Goal: Check status: Check status

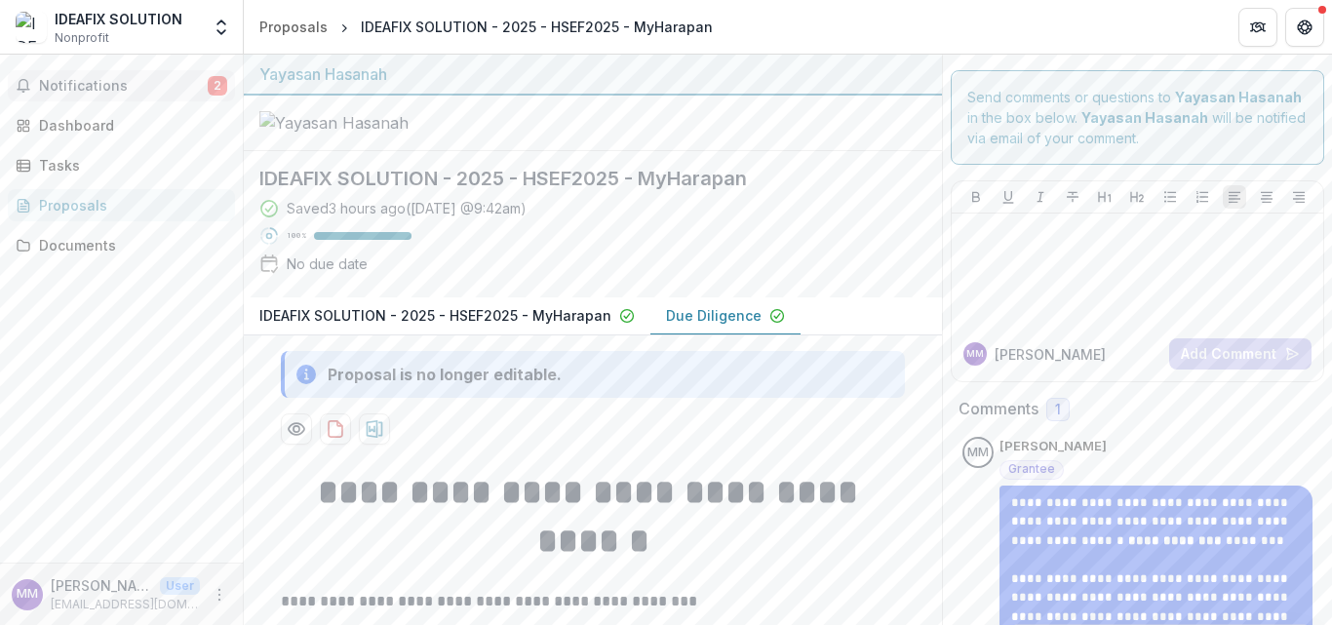
click at [163, 90] on span "Notifications" at bounding box center [123, 86] width 169 height 17
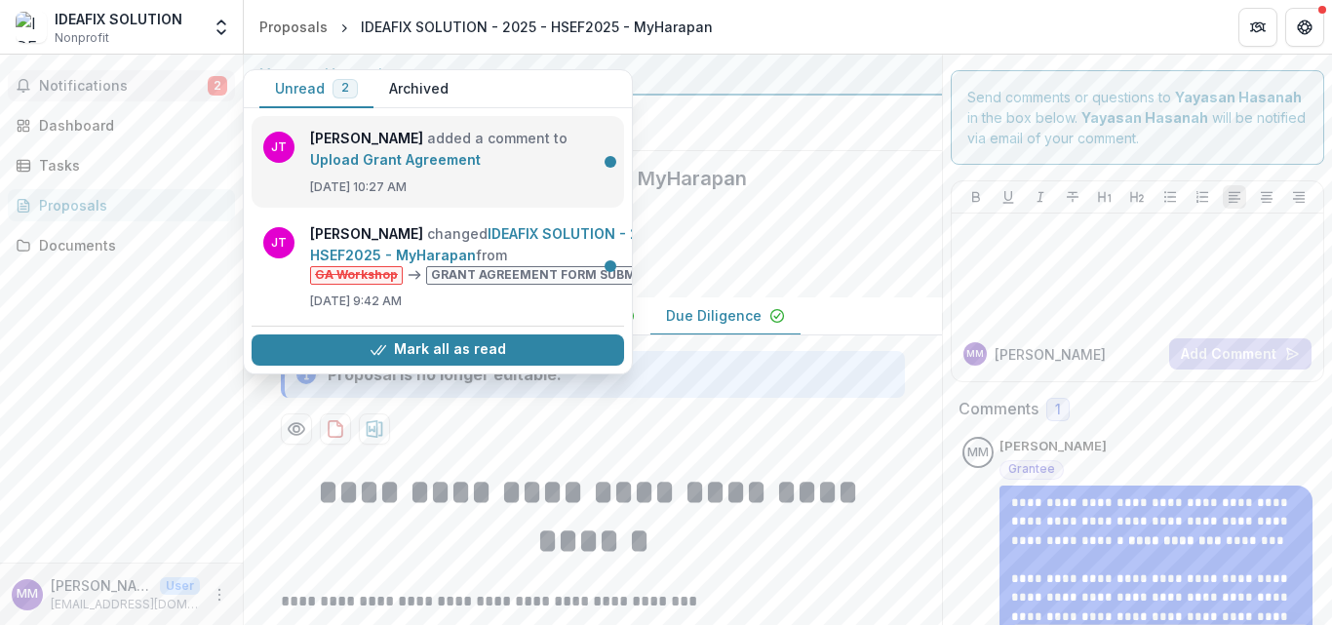
click at [481, 165] on link "Upload Grant Agreement" at bounding box center [395, 159] width 171 height 17
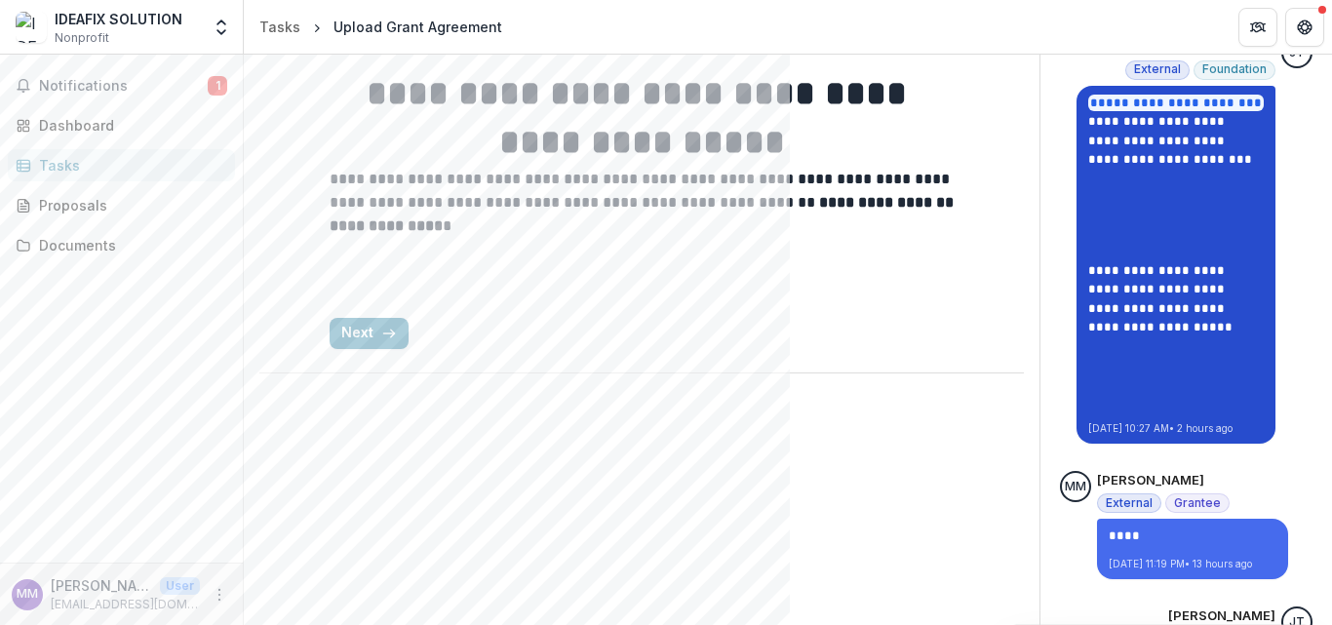
scroll to position [488, 0]
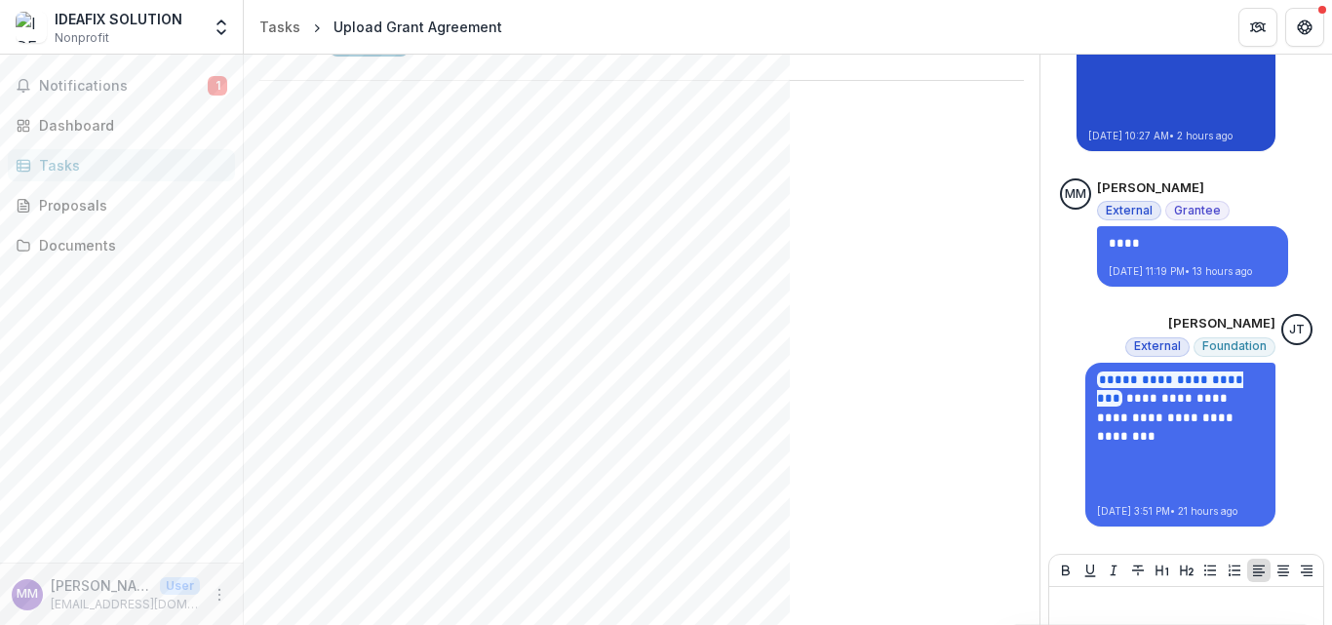
click at [1133, 41] on link "**********" at bounding box center [1161, 15] width 144 height 51
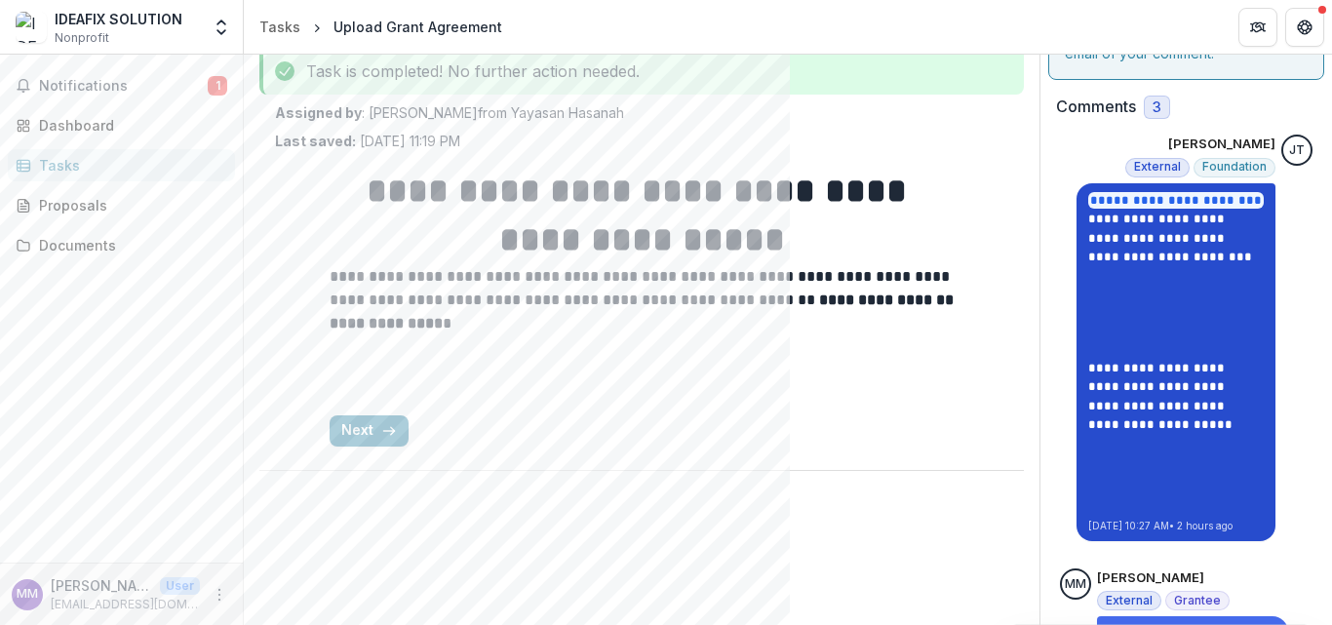
scroll to position [0, 0]
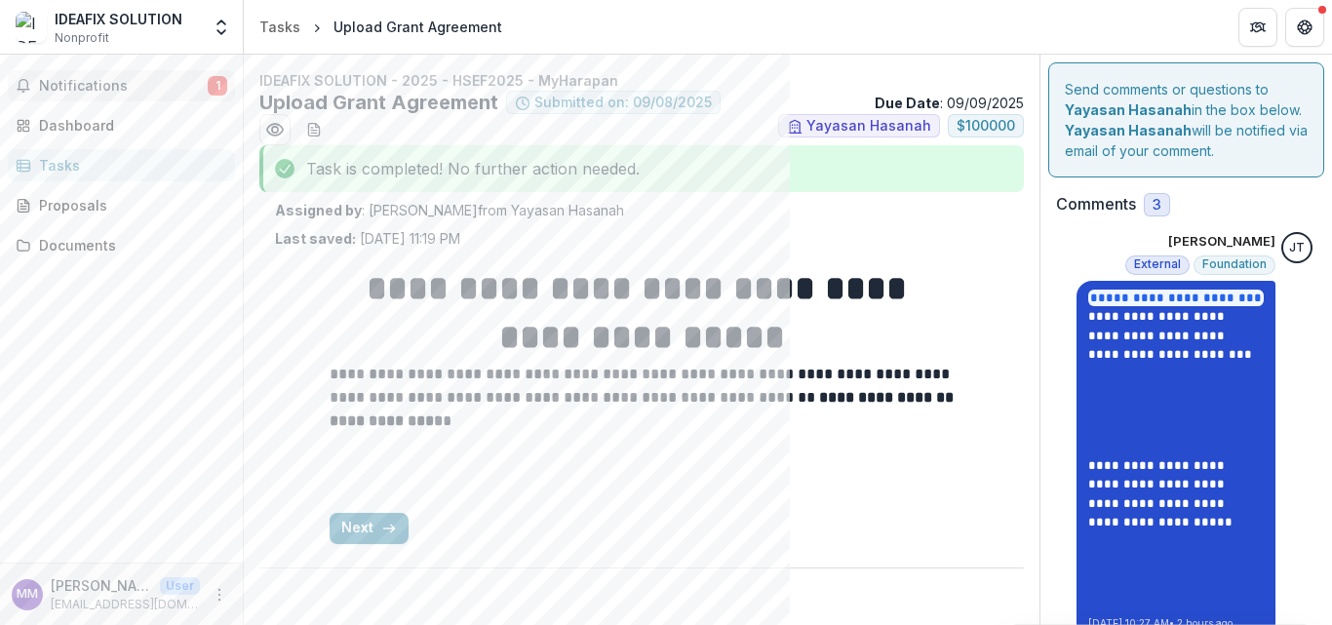
click at [135, 95] on span "Notifications" at bounding box center [123, 86] width 169 height 17
click at [919, 363] on h1 "**********" at bounding box center [642, 313] width 624 height 99
click at [88, 95] on span "Notifications" at bounding box center [123, 86] width 169 height 17
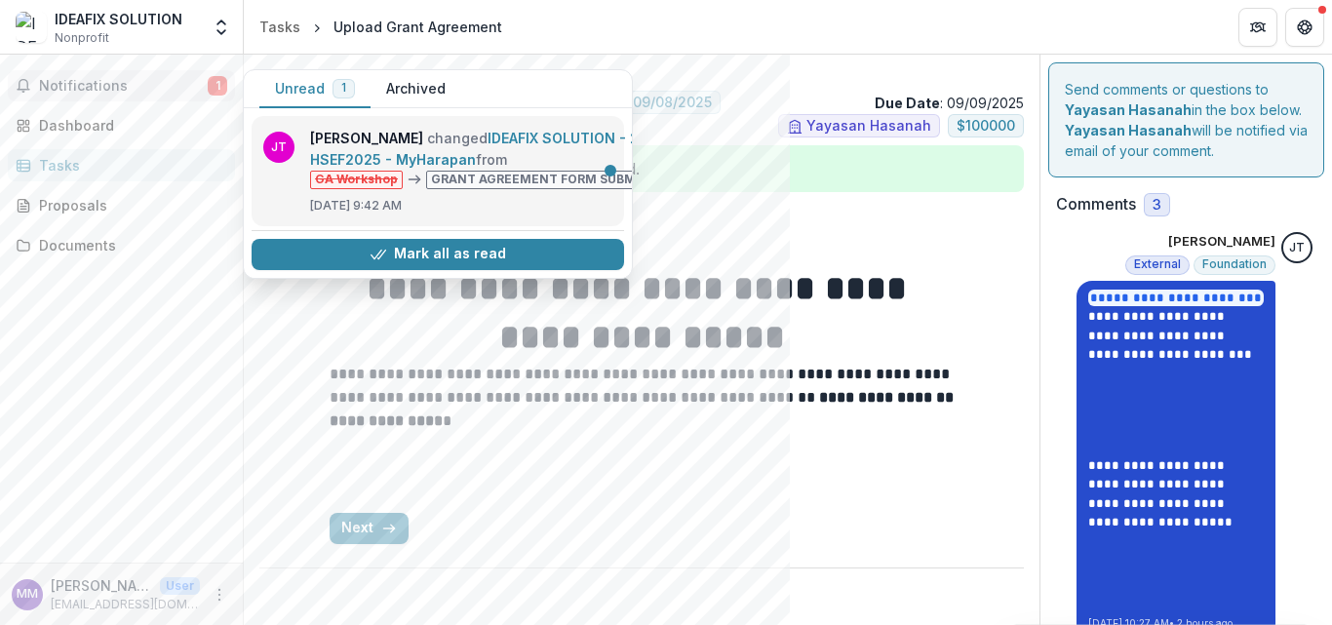
click at [526, 168] on link "IDEAFIX SOLUTION - 2025 - HSEF2025 - MyHarapan" at bounding box center [493, 149] width 367 height 38
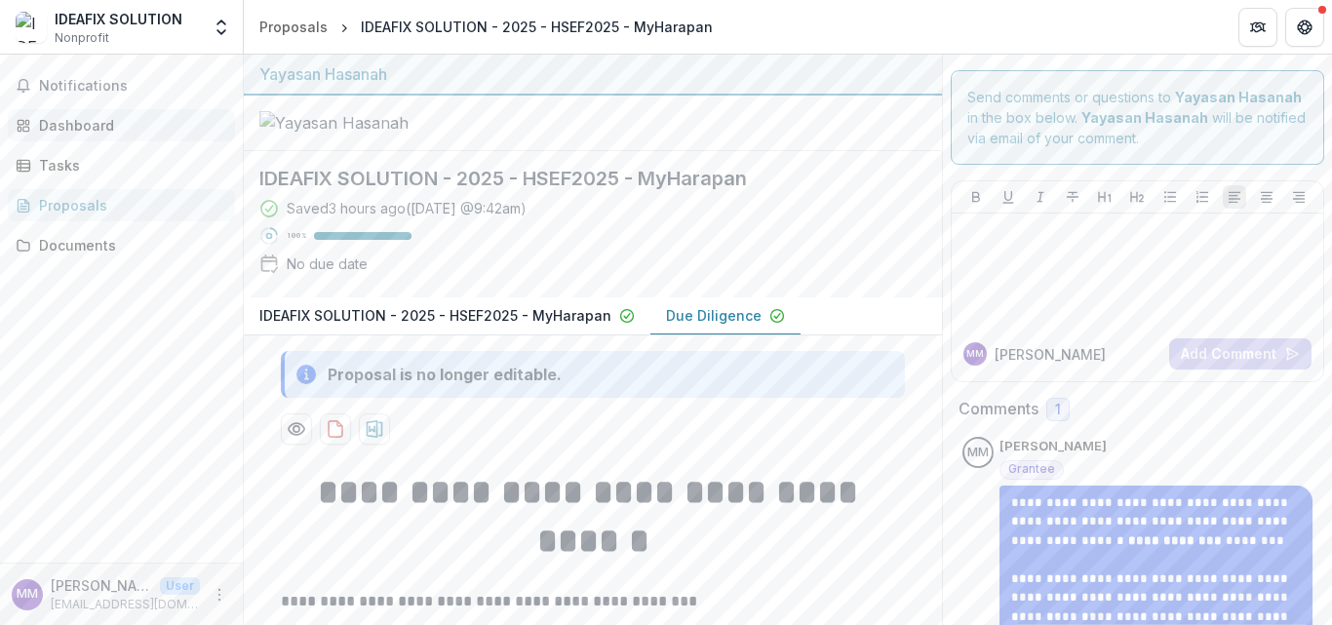
click at [85, 136] on div "Dashboard" at bounding box center [129, 125] width 180 height 20
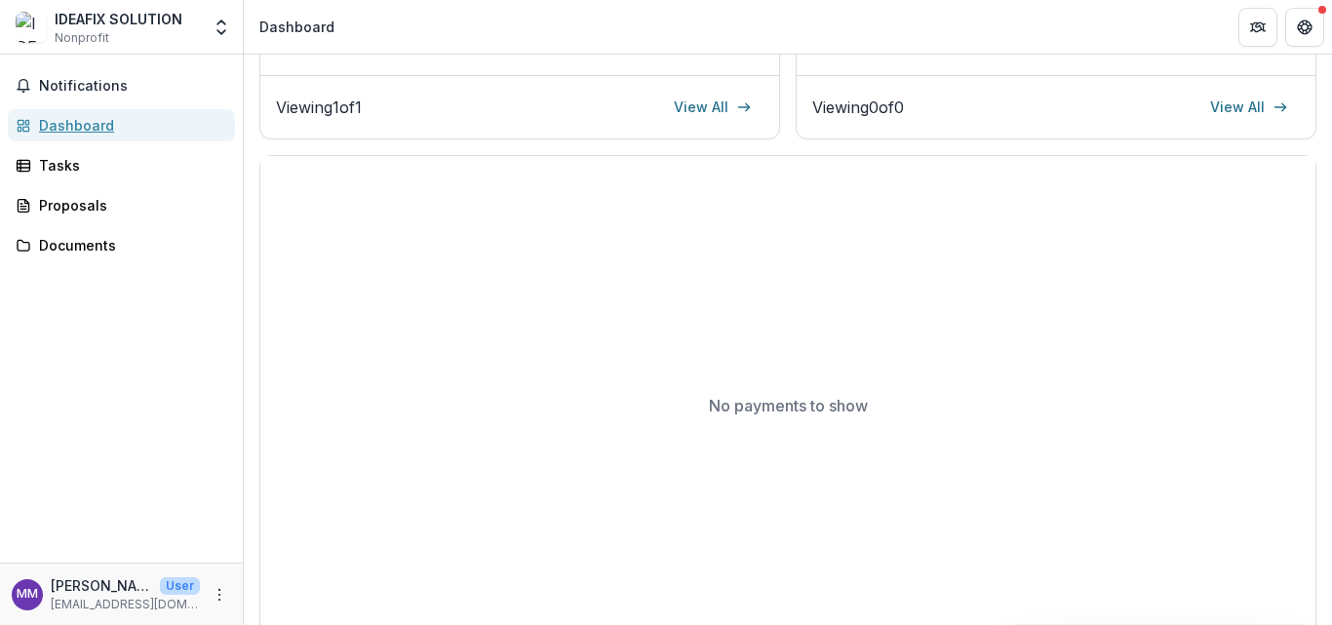
scroll to position [98, 0]
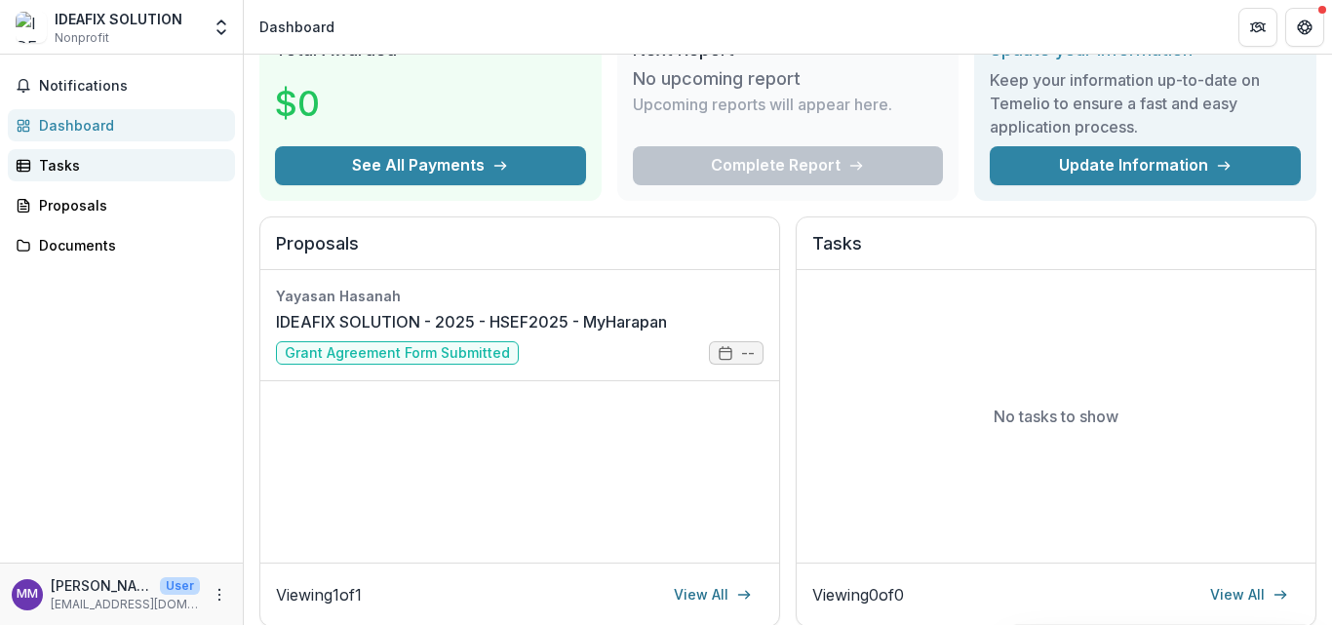
click at [91, 176] on div "Tasks" at bounding box center [129, 165] width 180 height 20
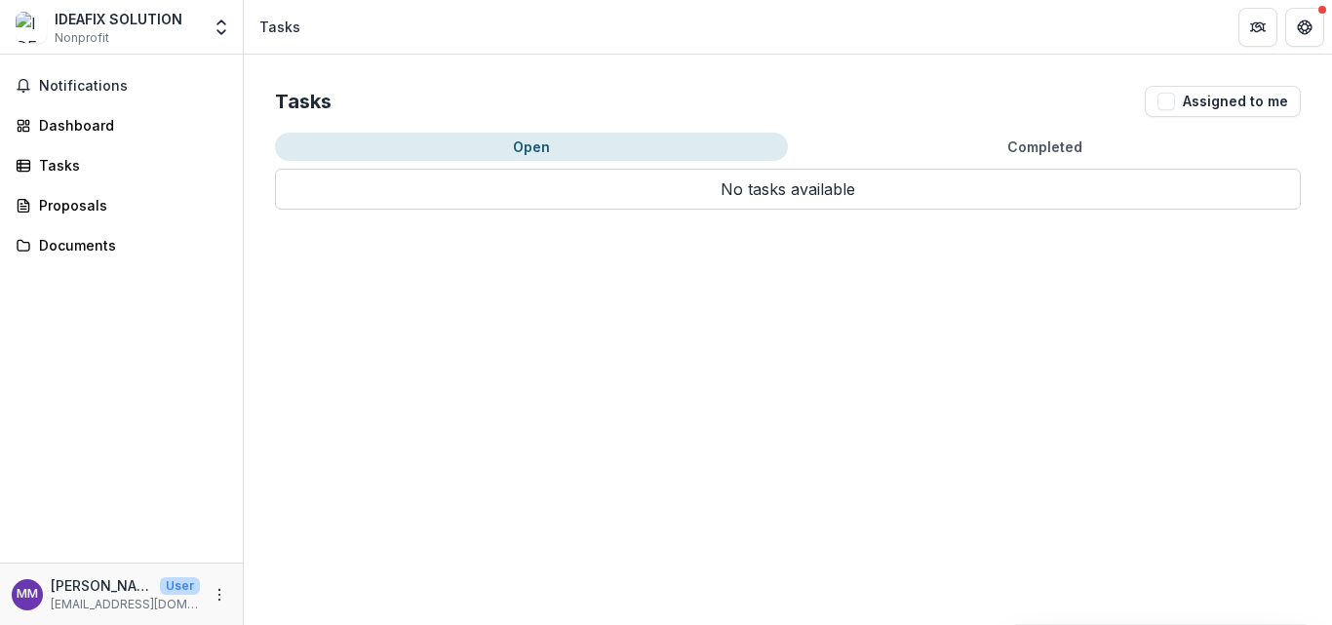
click at [1017, 161] on button "Completed" at bounding box center [1044, 147] width 513 height 28
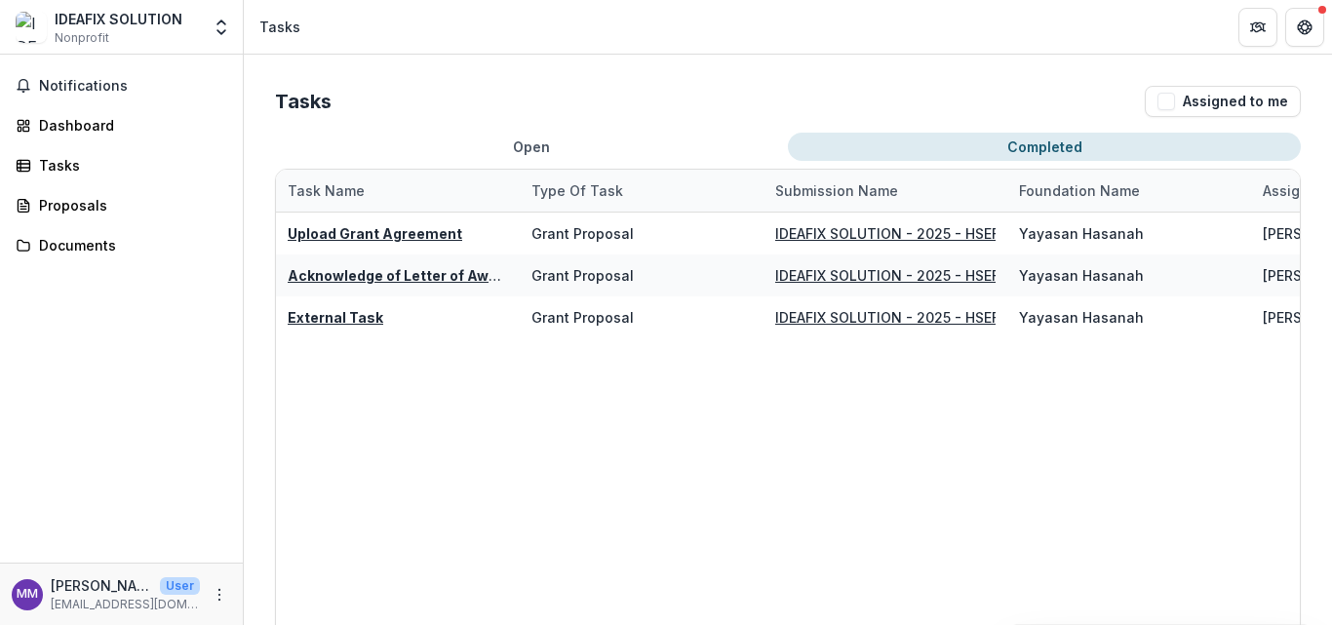
click at [584, 161] on button "Open" at bounding box center [531, 147] width 513 height 28
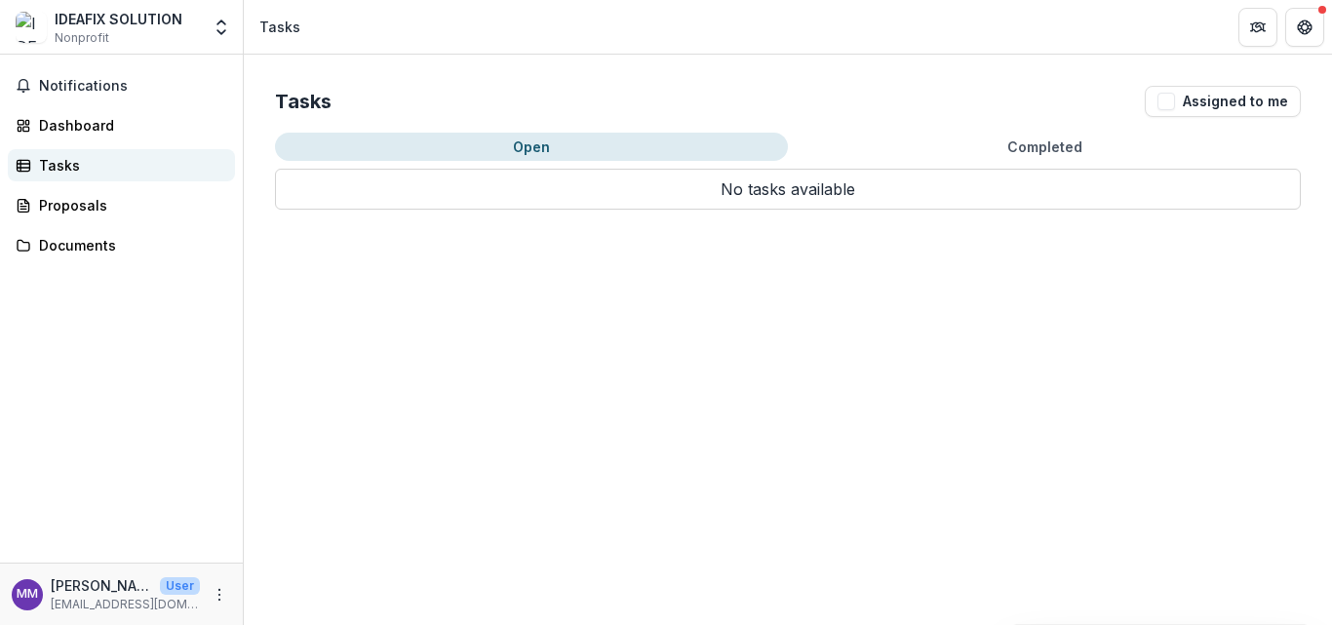
click at [70, 181] on link "Tasks" at bounding box center [121, 165] width 227 height 32
click at [103, 216] on div "Proposals" at bounding box center [129, 205] width 180 height 20
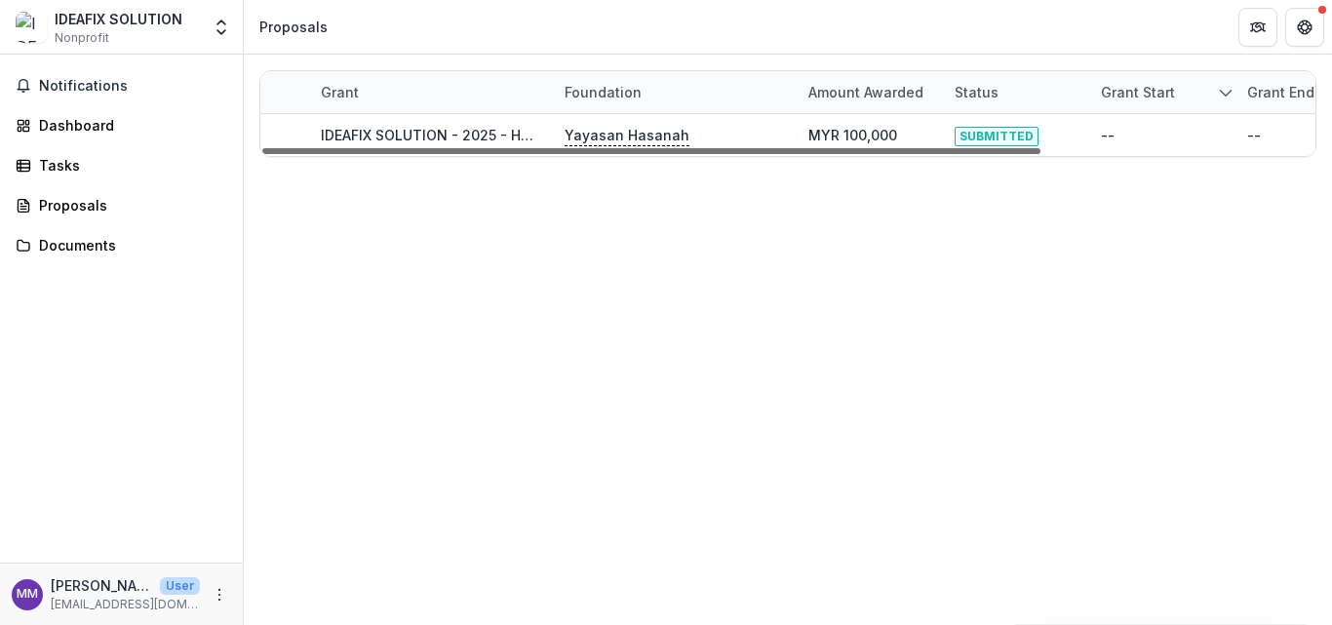
click at [1002, 154] on div at bounding box center [651, 151] width 778 height 6
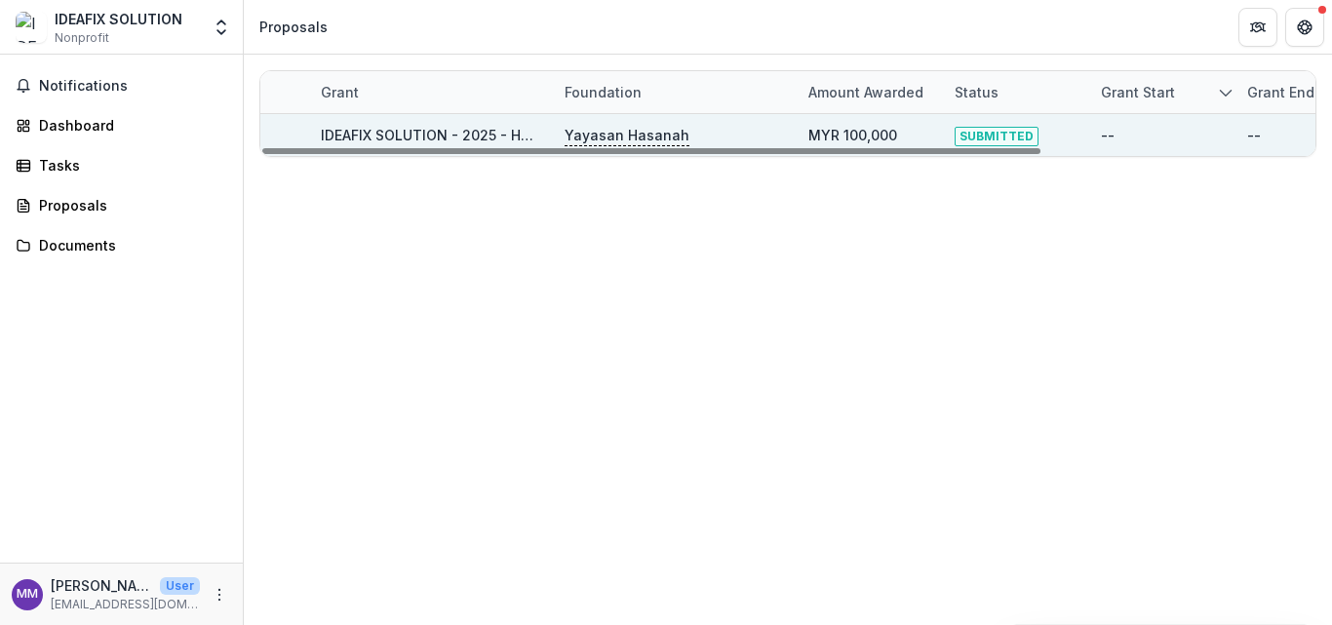
click at [1005, 146] on span "SUBMITTED" at bounding box center [997, 137] width 84 height 20
click at [379, 141] on link "IDEAFIX SOLUTION - 2025 - HSEF2025 - MyHarapan" at bounding box center [497, 135] width 352 height 17
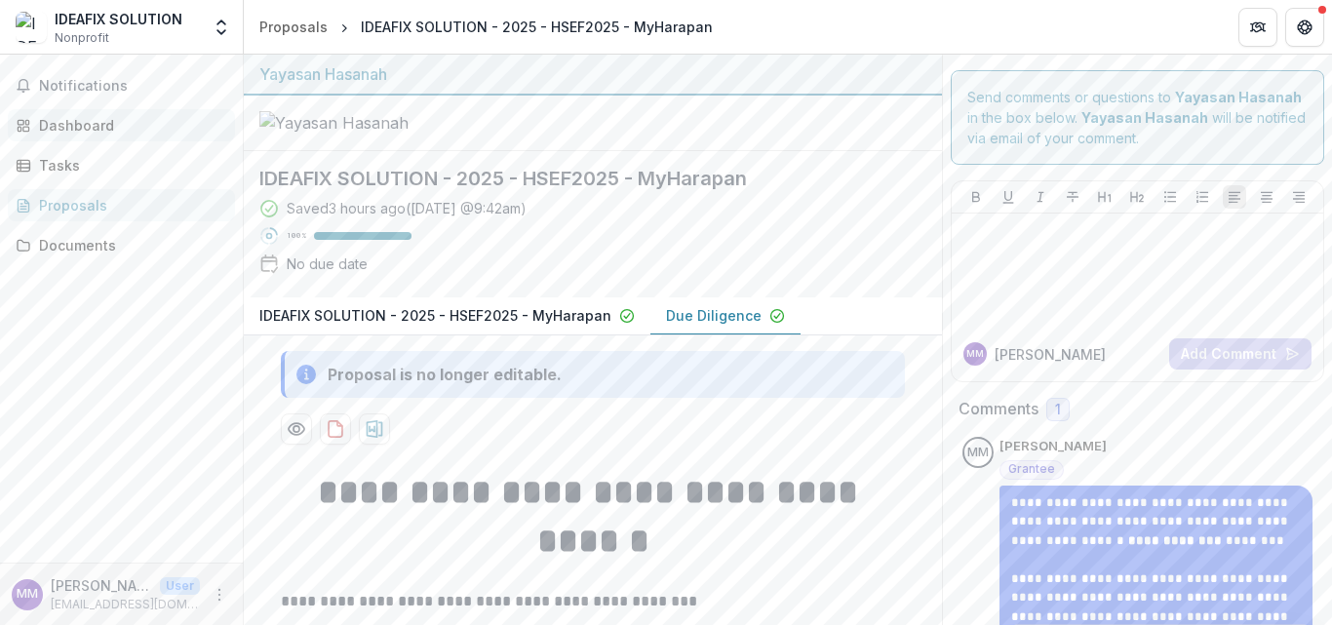
click at [111, 136] on div "Dashboard" at bounding box center [129, 125] width 180 height 20
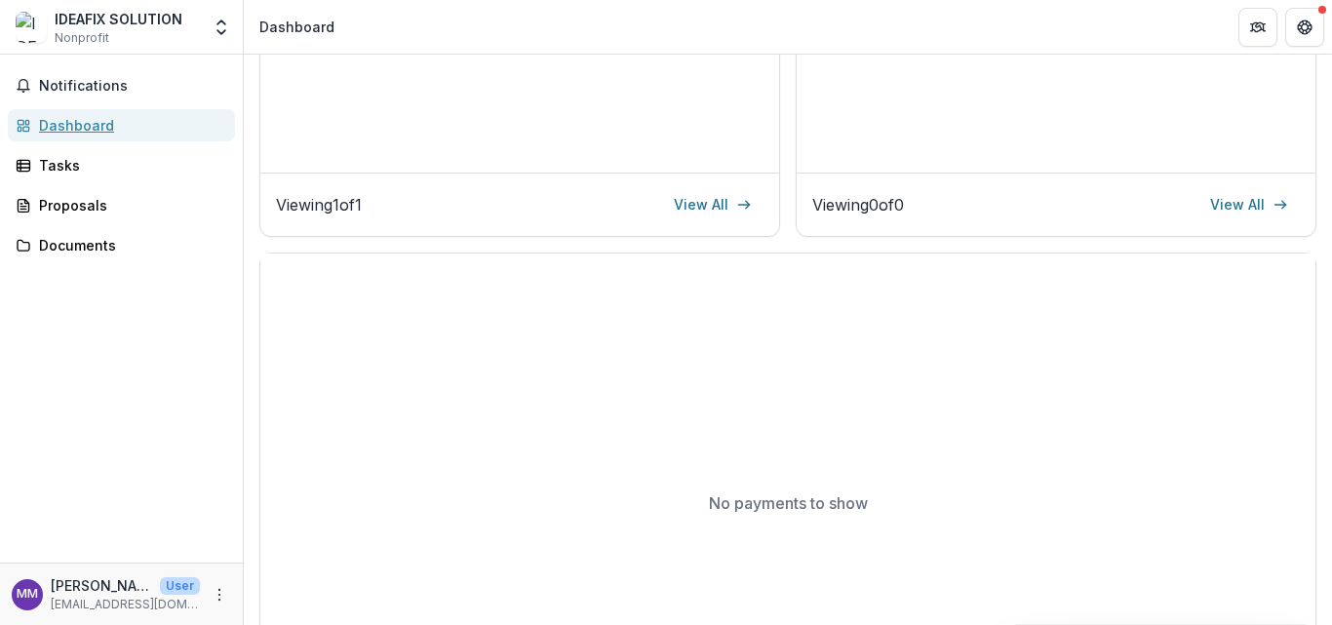
scroll to position [293, 0]
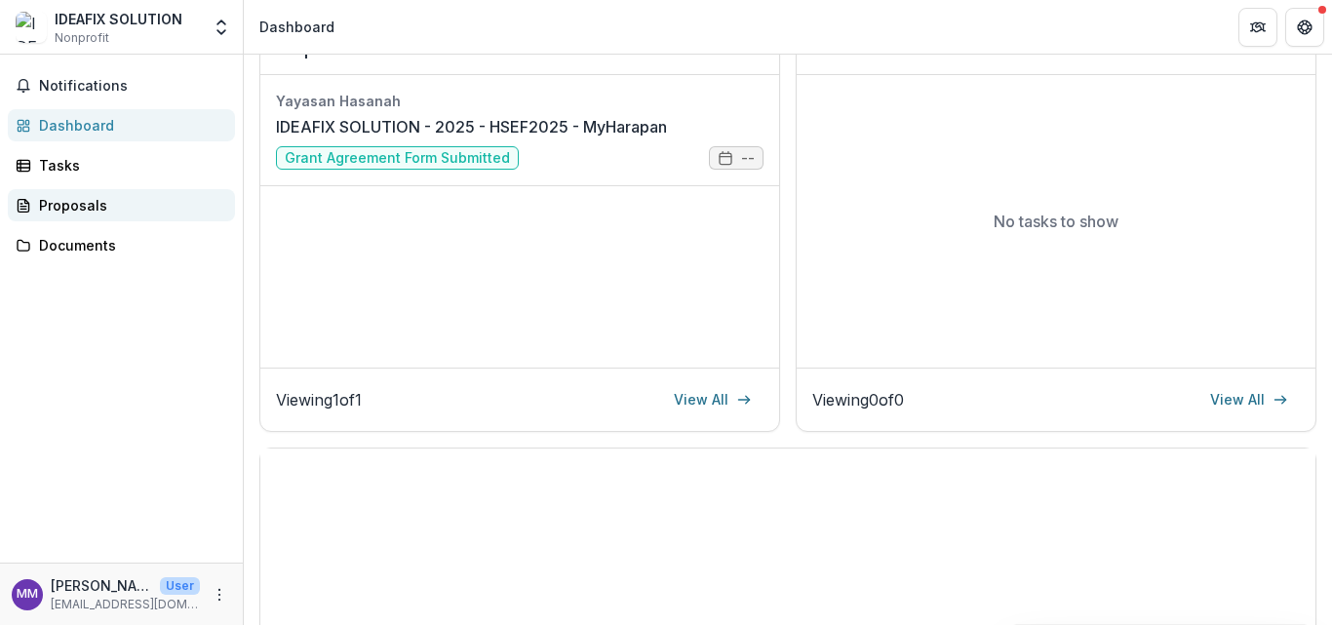
click at [81, 216] on div "Proposals" at bounding box center [129, 205] width 180 height 20
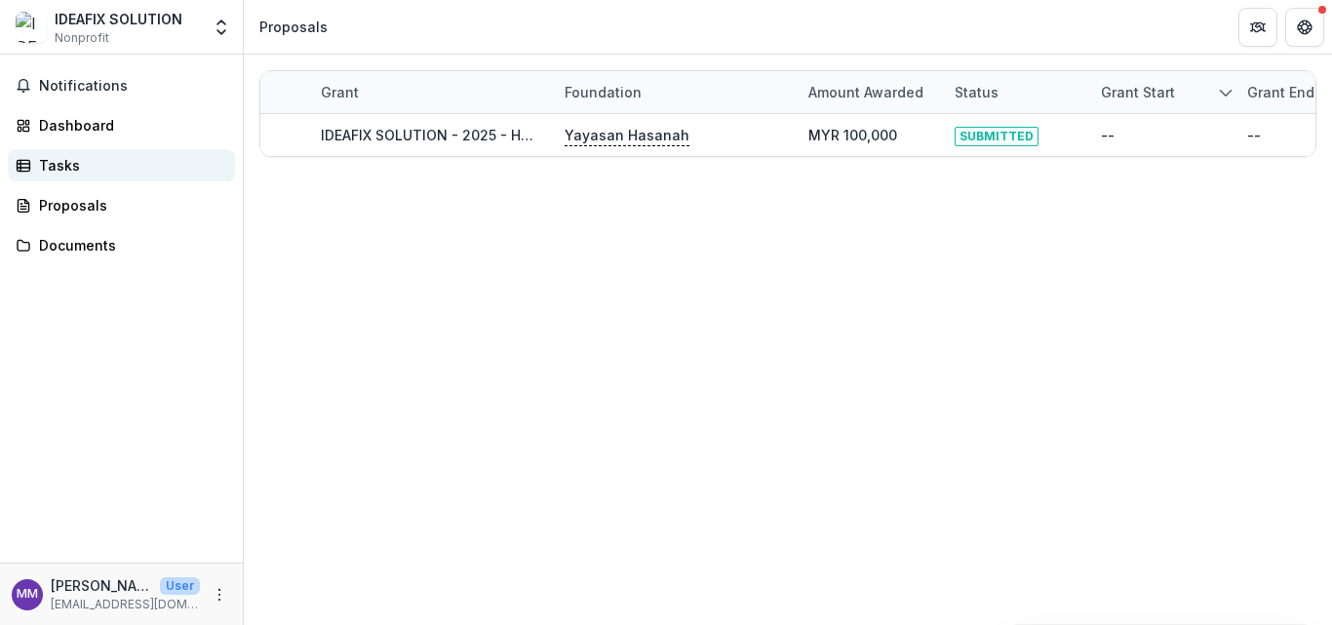
click at [74, 176] on div "Tasks" at bounding box center [129, 165] width 180 height 20
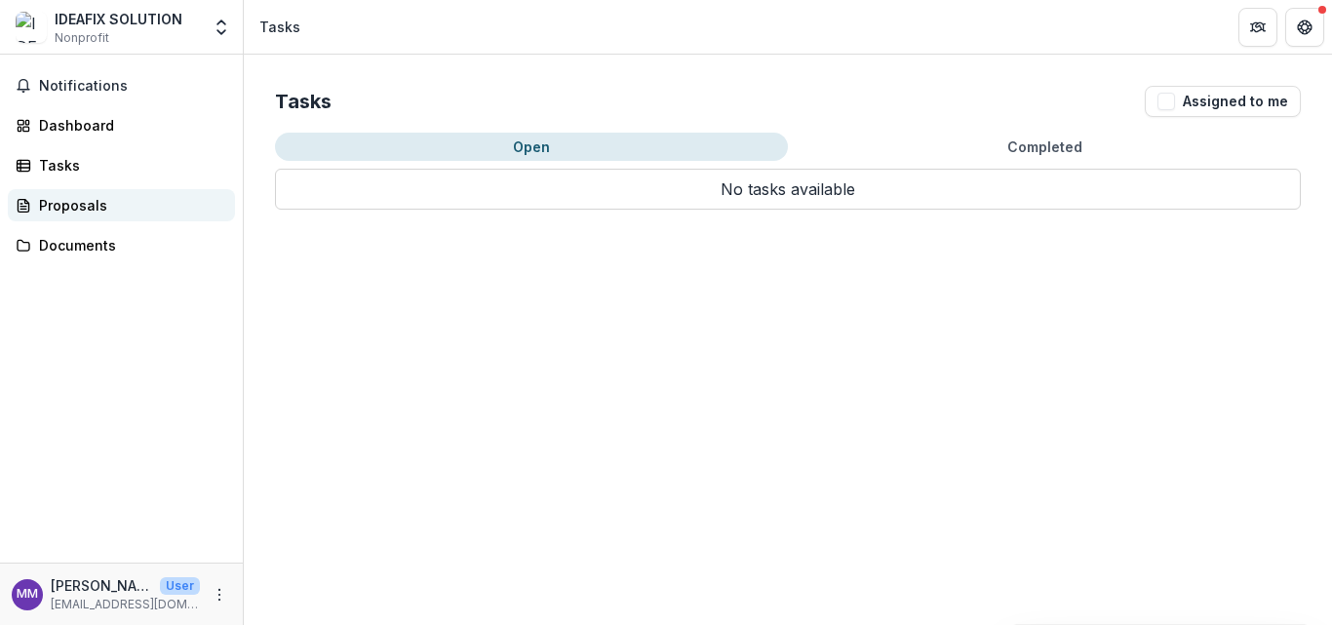
click at [74, 216] on div "Proposals" at bounding box center [129, 205] width 180 height 20
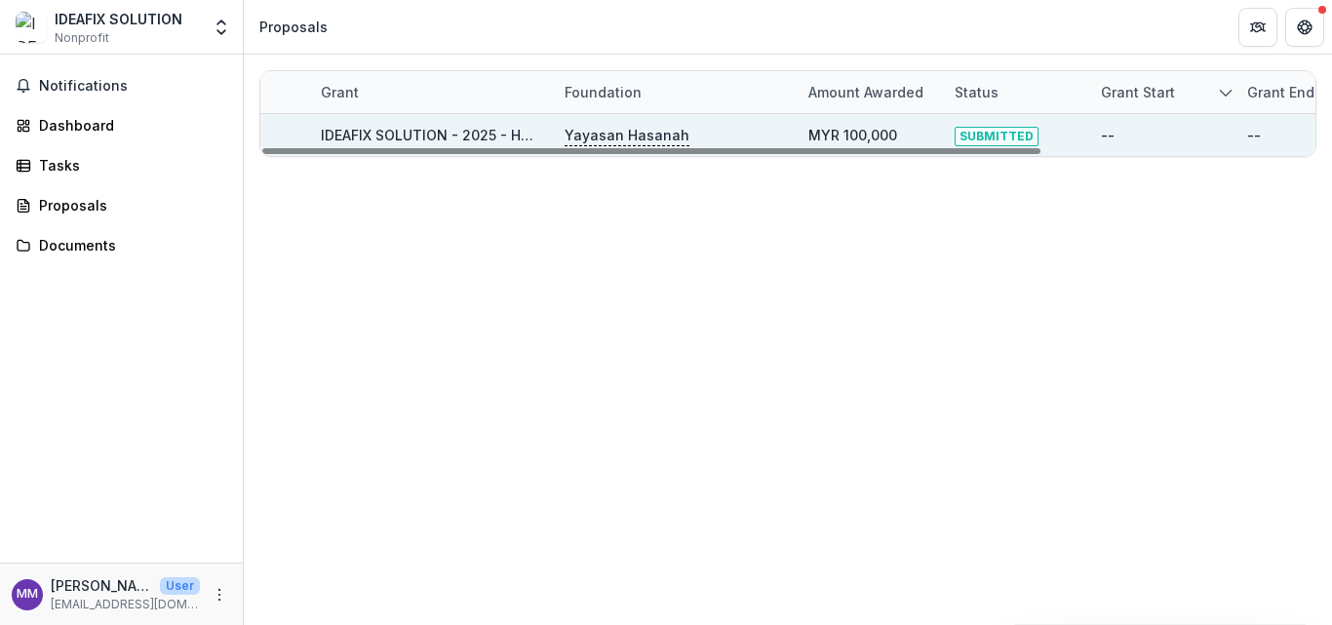
click at [420, 140] on link "IDEAFIX SOLUTION - 2025 - HSEF2025 - MyHarapan" at bounding box center [497, 135] width 352 height 17
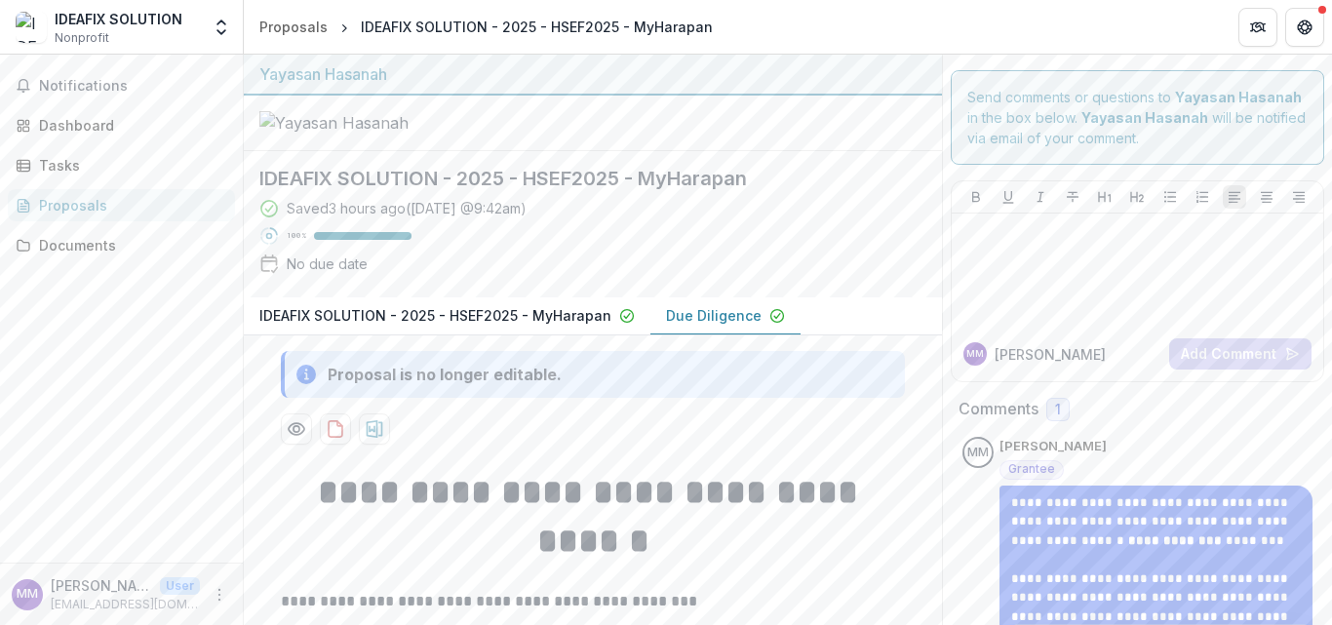
click at [0, 0] on button "Comments" at bounding box center [0, 0] width 0 height 0
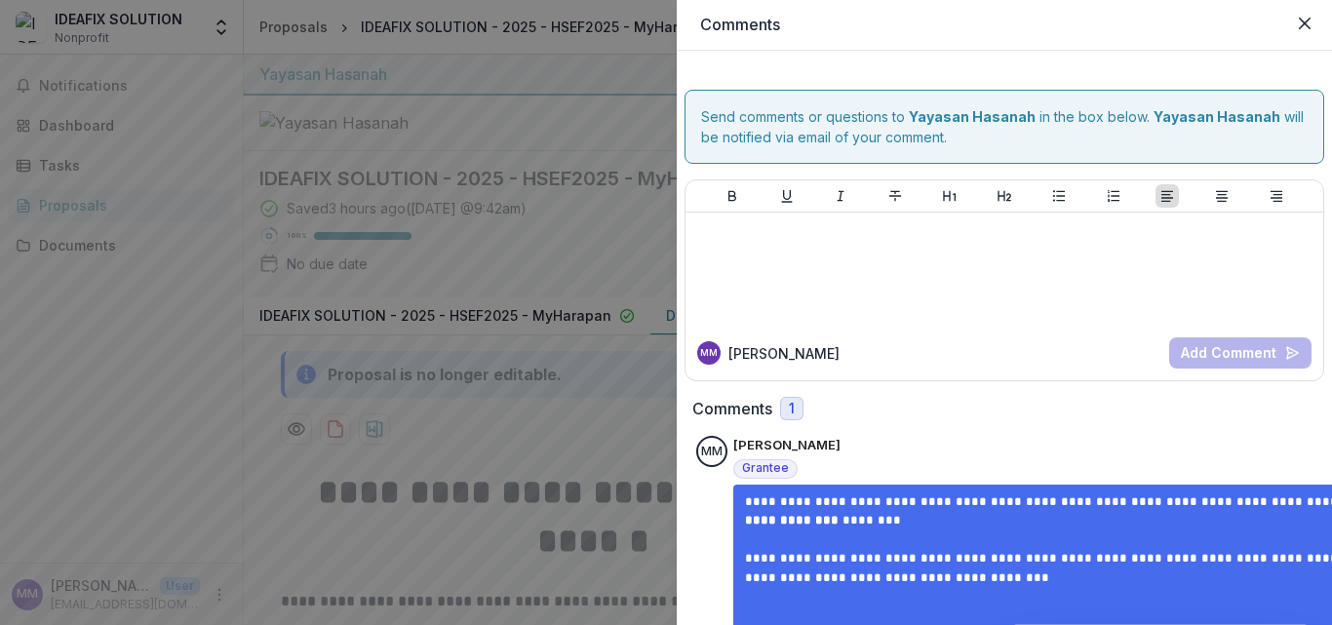
click at [372, 241] on div "**********" at bounding box center [666, 312] width 1332 height 625
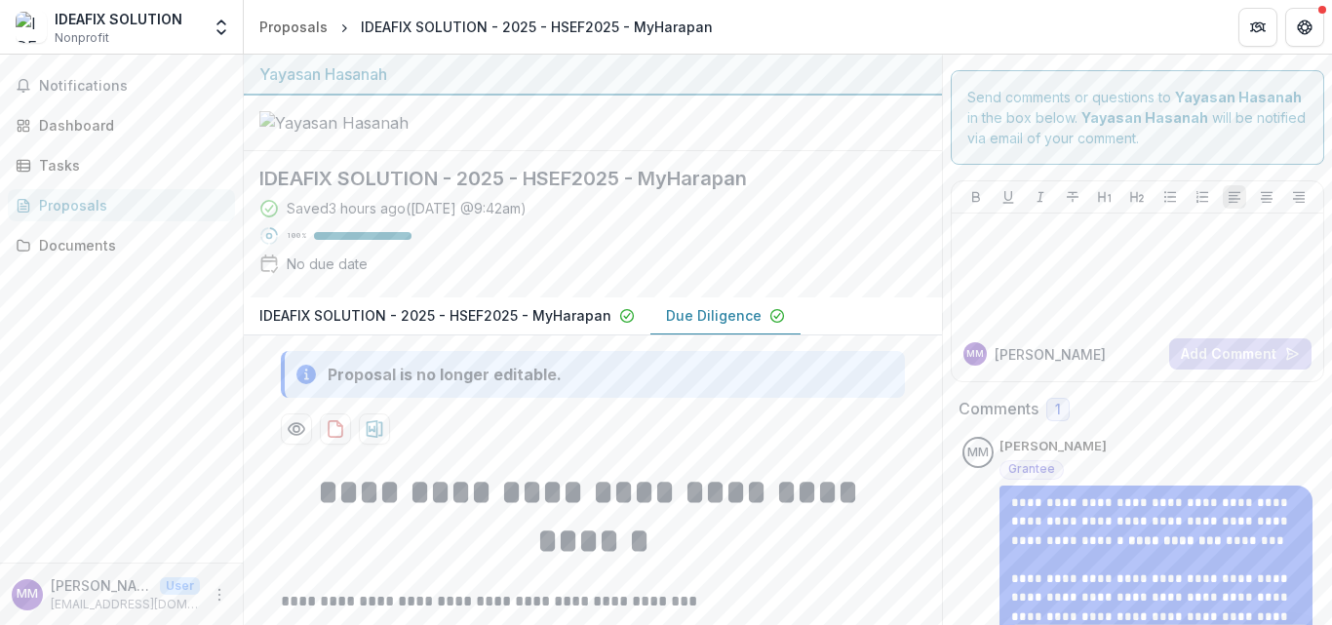
click at [576, 326] on p "IDEAFIX SOLUTION - 2025 - HSEF2025 - MyHarapan" at bounding box center [435, 315] width 352 height 20
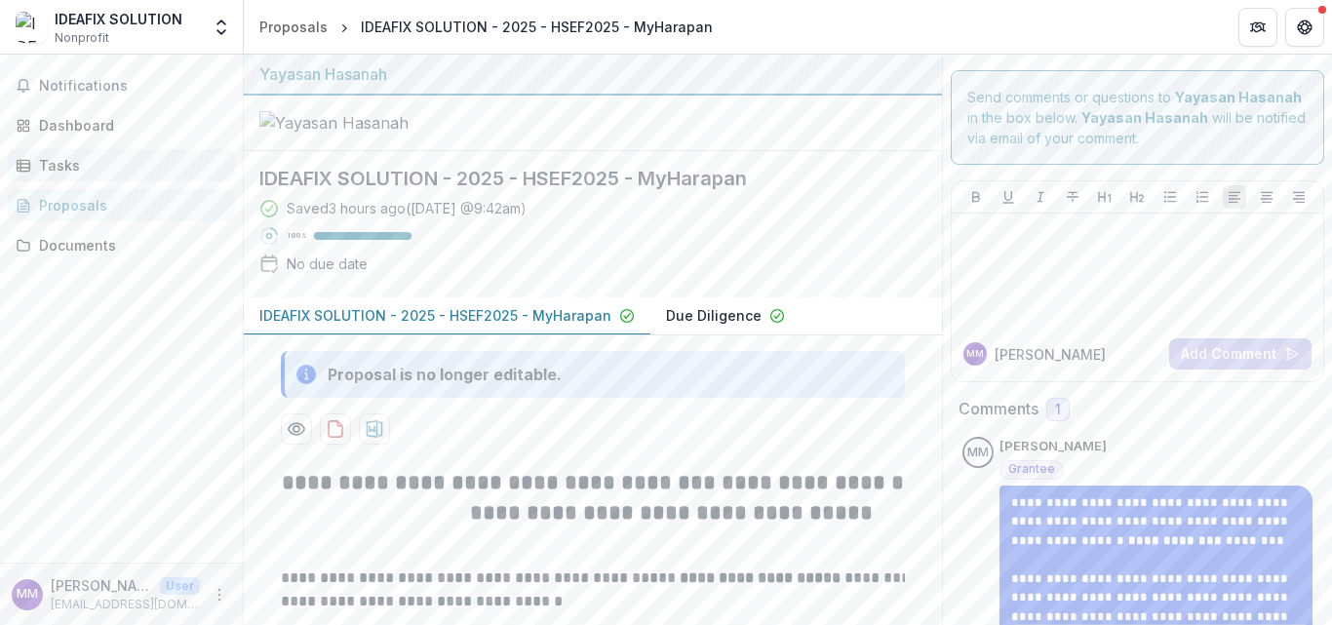
click at [54, 176] on div "Tasks" at bounding box center [129, 165] width 180 height 20
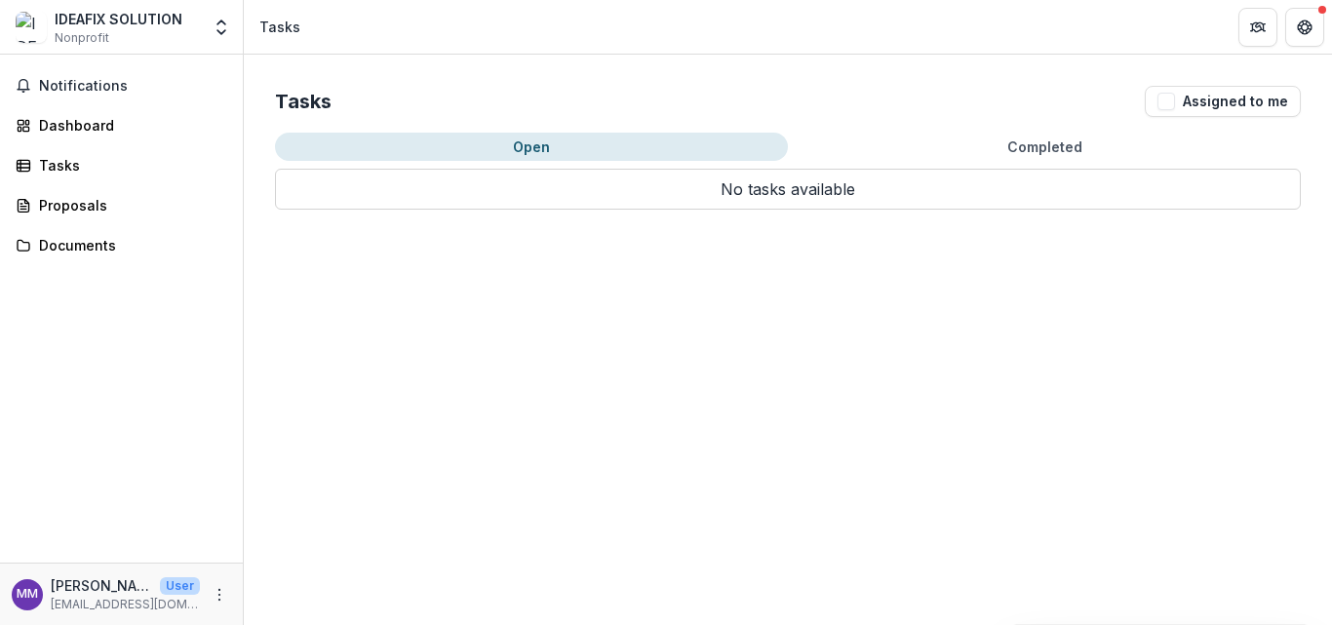
click at [1003, 161] on button "Completed" at bounding box center [1044, 147] width 513 height 28
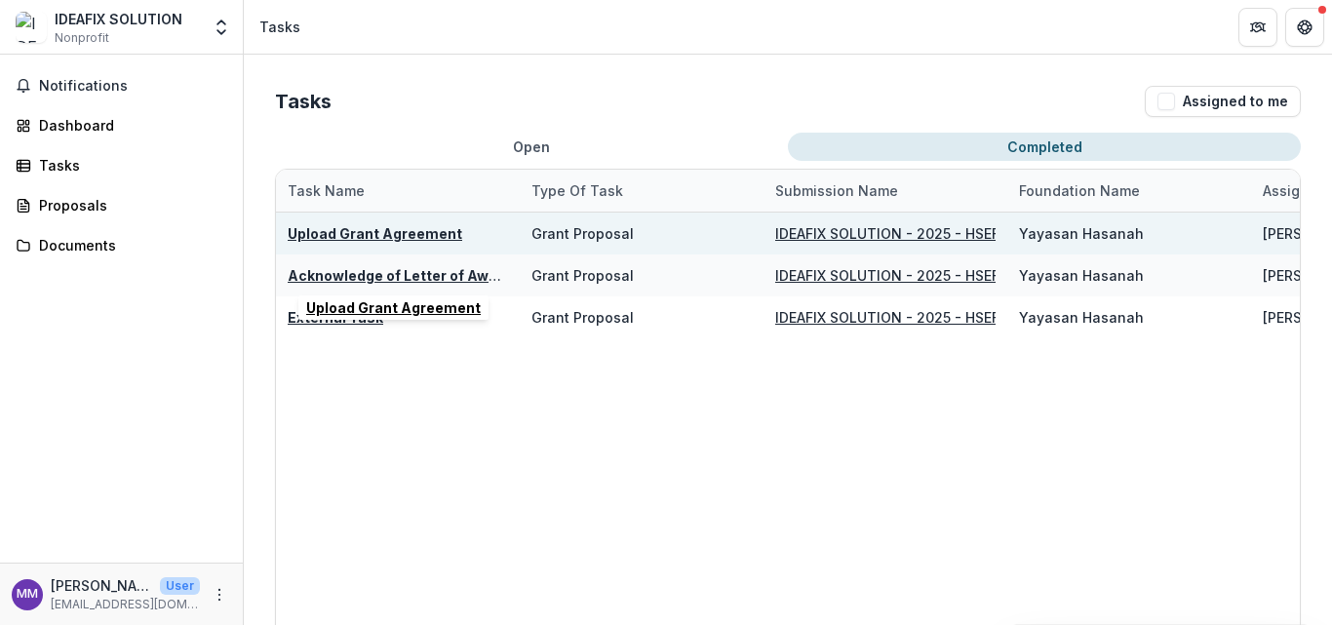
click at [431, 242] on u "Upload Grant Agreement" at bounding box center [375, 233] width 175 height 17
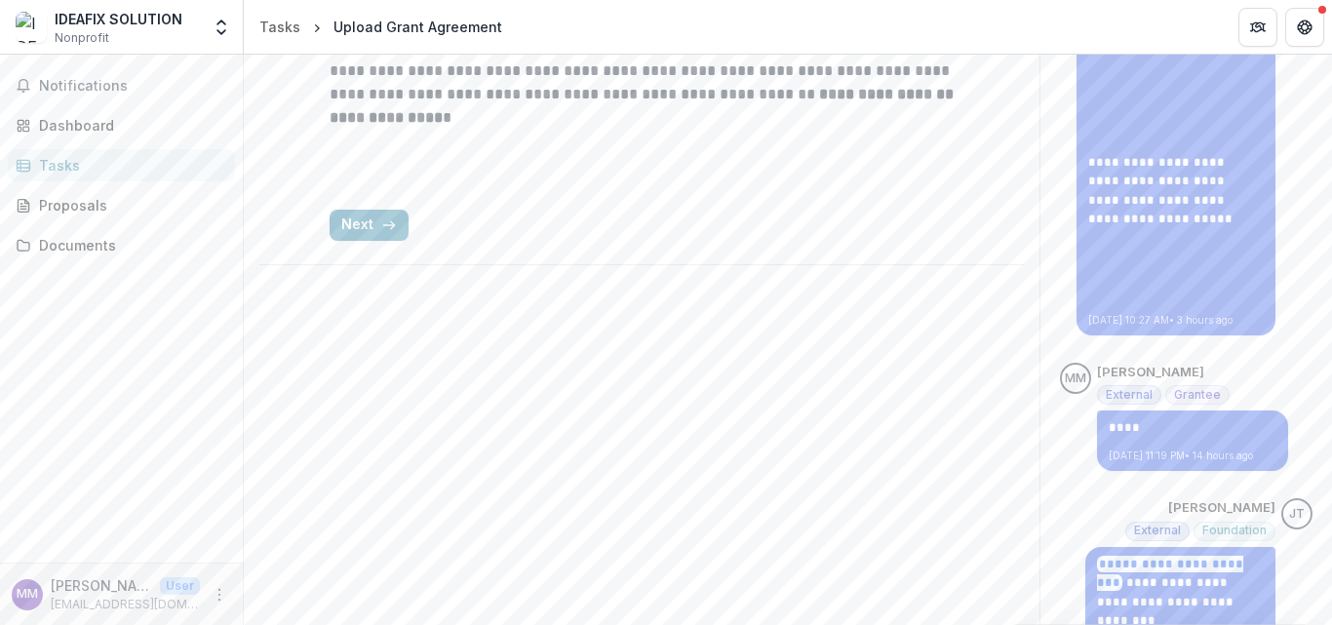
scroll to position [11, 0]
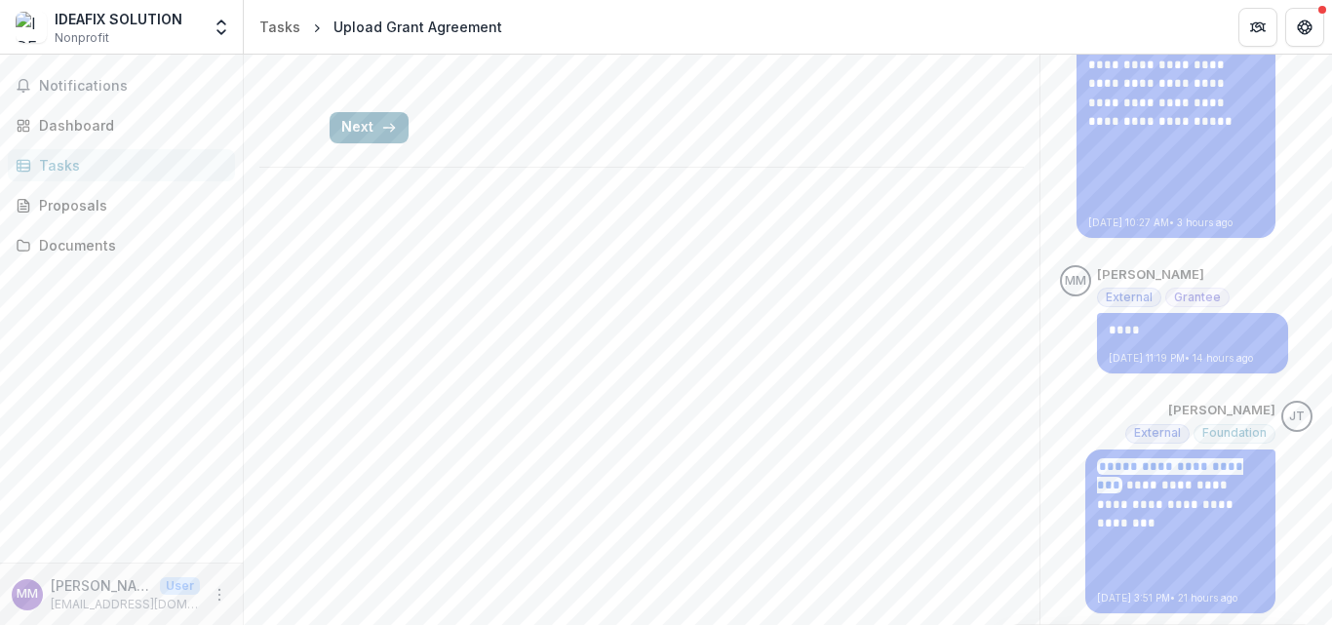
click at [334, 143] on button "Next" at bounding box center [369, 127] width 79 height 31
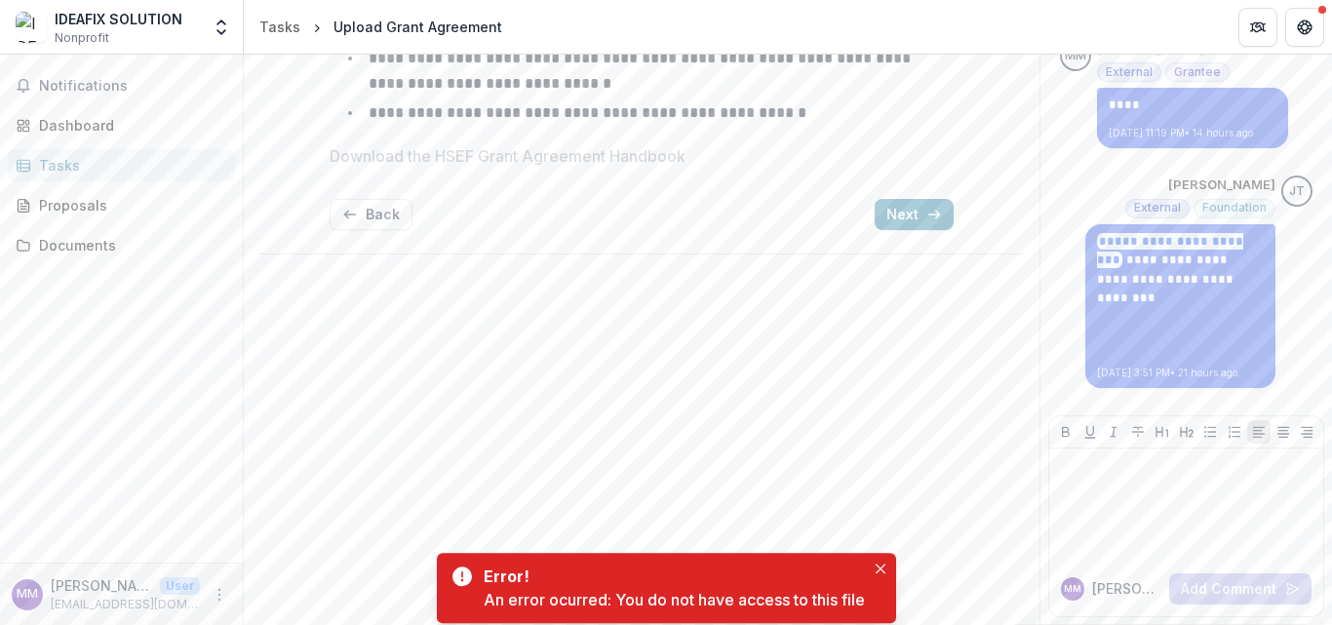
click at [936, 230] on button "Next" at bounding box center [914, 214] width 79 height 31
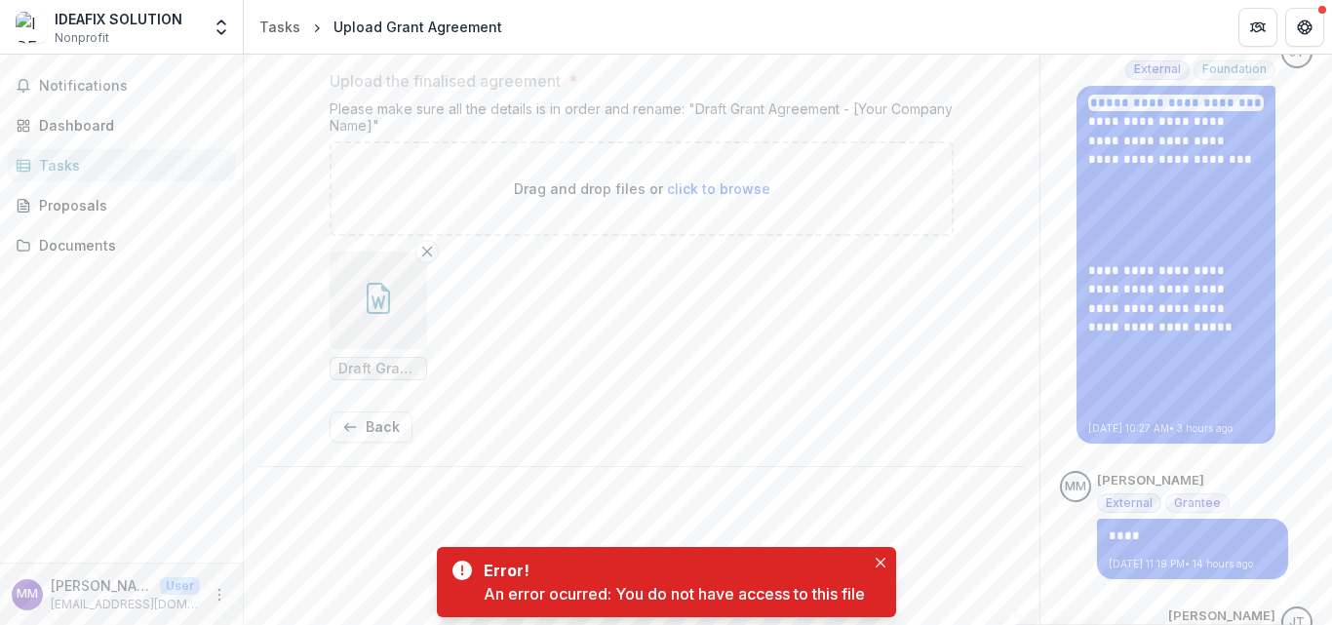
scroll to position [0, 0]
